Goal: Check status: Check status

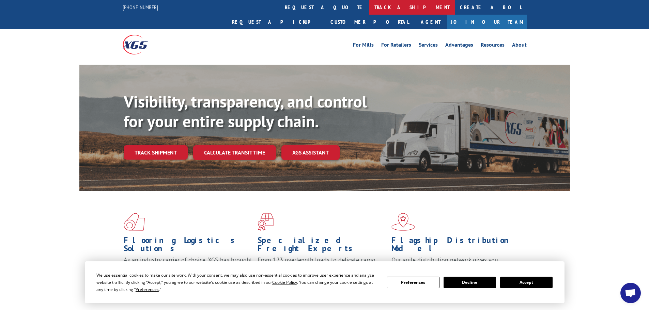
click at [369, 5] on link "track a shipment" at bounding box center [412, 7] width 86 height 15
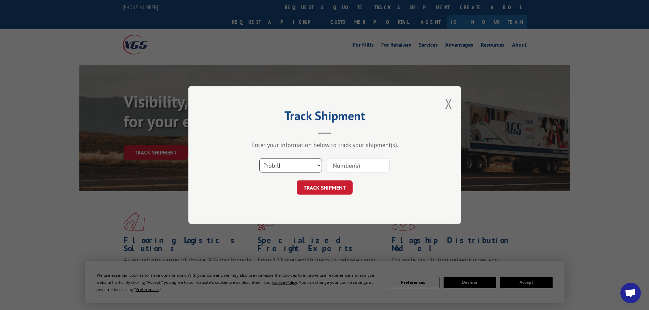
click at [273, 166] on select "Select category... Probill BOL PO" at bounding box center [290, 165] width 63 height 14
click at [338, 166] on input at bounding box center [358, 165] width 63 height 14
type input "15987150"
click at [328, 188] on button "TRACK SHIPMENT" at bounding box center [325, 188] width 56 height 14
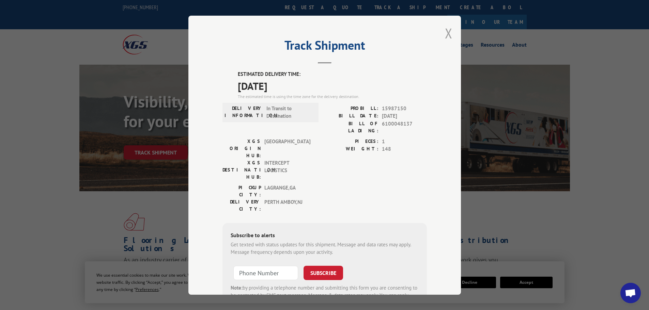
click at [445, 33] on button "Close modal" at bounding box center [448, 33] width 7 height 18
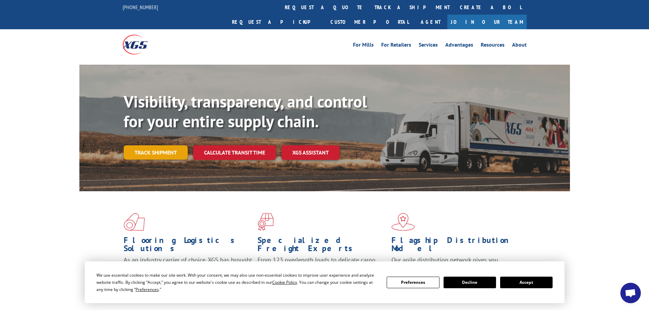
click at [152, 145] on link "Track shipment" at bounding box center [156, 152] width 64 height 14
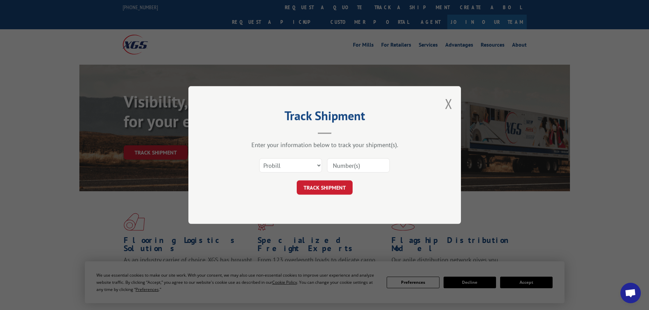
click at [346, 165] on input at bounding box center [358, 165] width 63 height 14
type input "2847123"
click at [328, 183] on button "TRACK SHIPMENT" at bounding box center [325, 188] width 56 height 14
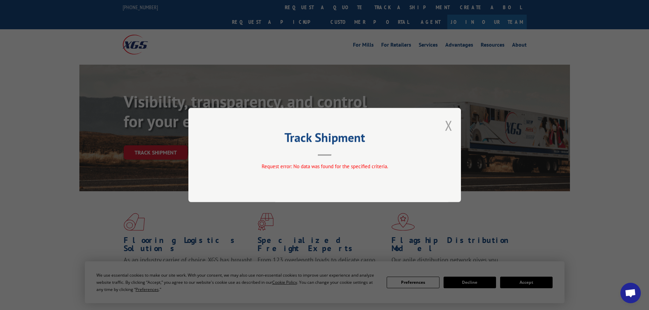
click at [453, 124] on div "Track Shipment Request error: No data was found for the specified criteria." at bounding box center [324, 155] width 273 height 94
click at [448, 124] on button "Close modal" at bounding box center [448, 126] width 7 height 18
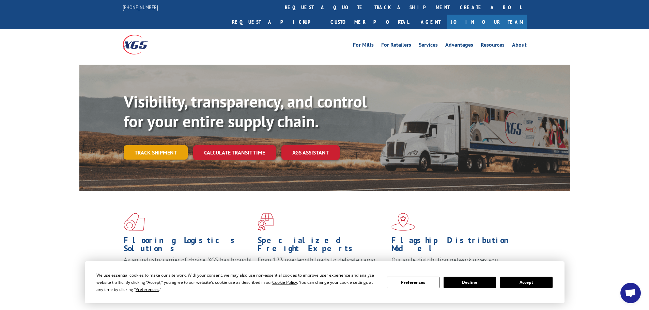
click at [171, 145] on link "Track shipment" at bounding box center [156, 152] width 64 height 14
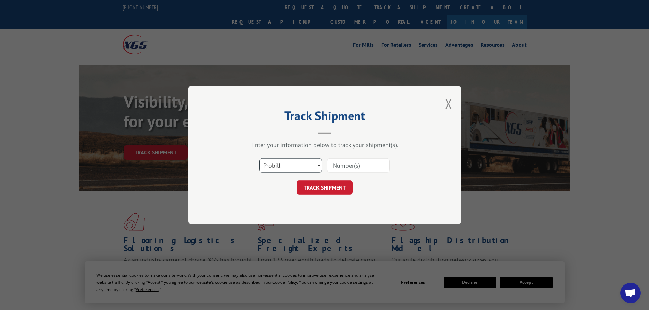
click at [316, 164] on select "Select category... Probill BOL PO" at bounding box center [290, 165] width 63 height 14
select select "bol"
click at [259, 158] on select "Select category... Probill BOL PO" at bounding box center [290, 165] width 63 height 14
click at [353, 166] on input at bounding box center [358, 165] width 63 height 14
type input "2847123"
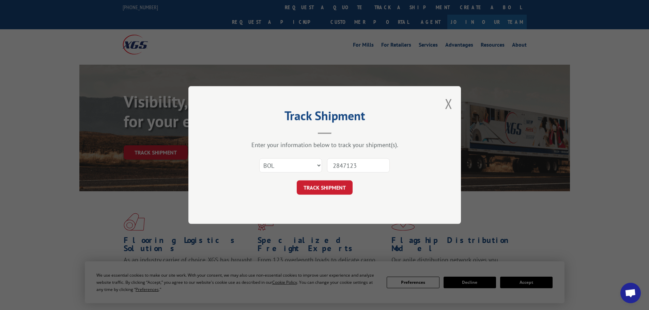
click at [329, 186] on button "TRACK SHIPMENT" at bounding box center [325, 188] width 56 height 14
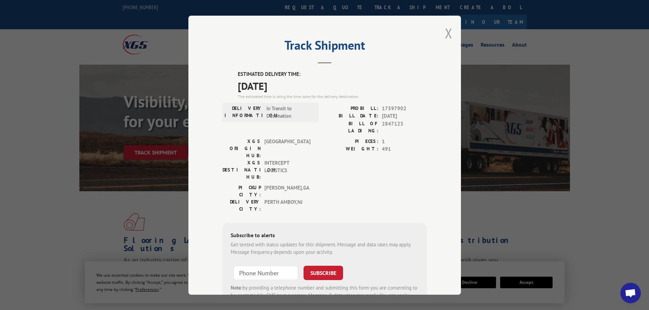
click at [445, 31] on button "Close modal" at bounding box center [448, 33] width 7 height 18
